Goal: Information Seeking & Learning: Learn about a topic

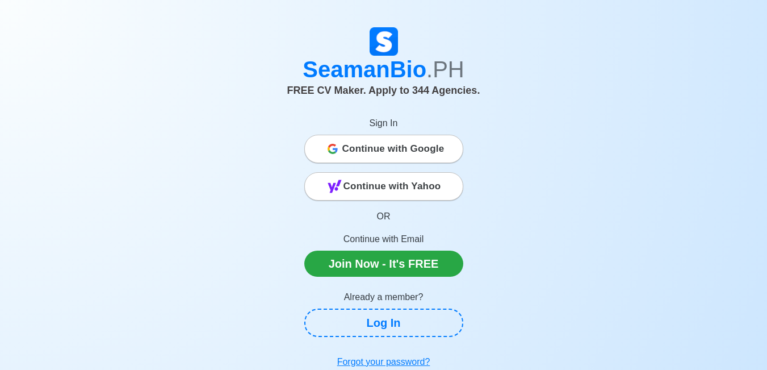
click at [337, 150] on icon at bounding box center [333, 149] width 10 height 10
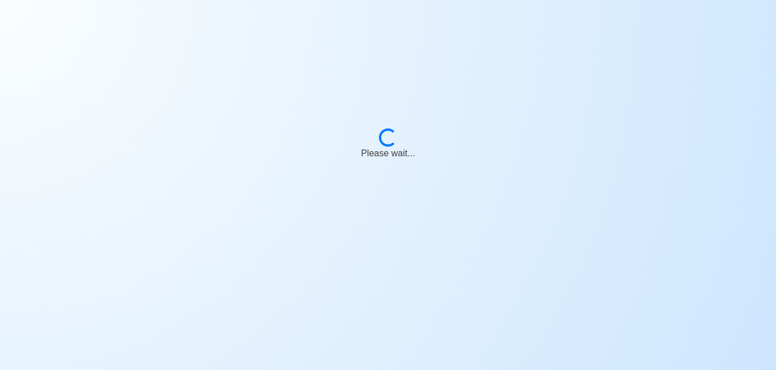
select select "Cadet"
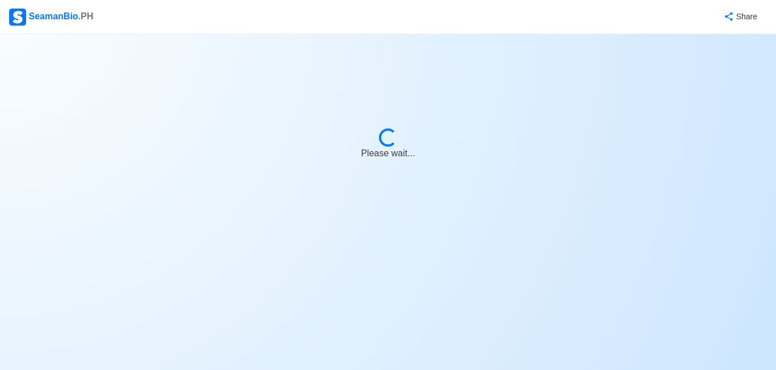
select select "Cadet"
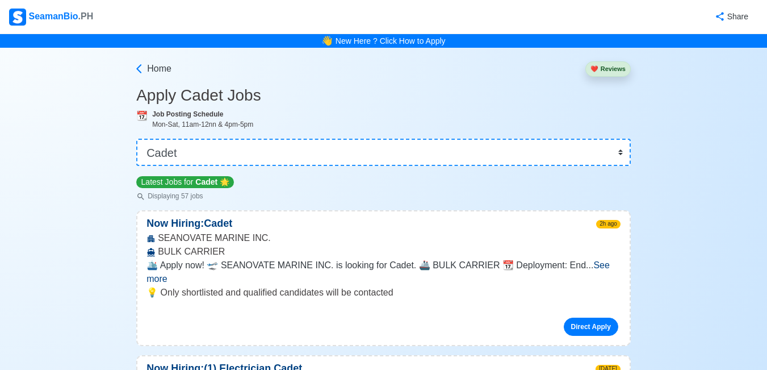
click at [601, 265] on span "See more" at bounding box center [378, 271] width 463 height 23
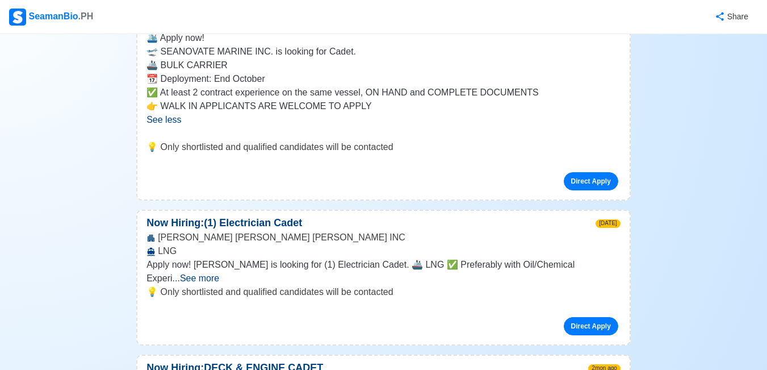
scroll to position [170, 0]
